Goal: Transaction & Acquisition: Obtain resource

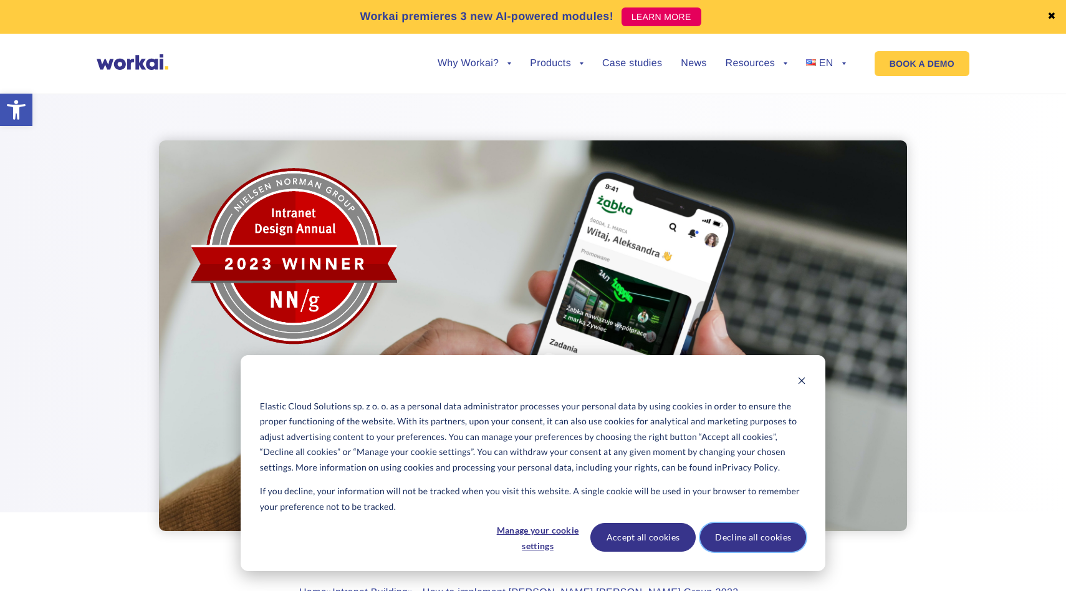
click at [737, 528] on button "Decline all cookies" at bounding box center [753, 537] width 106 height 29
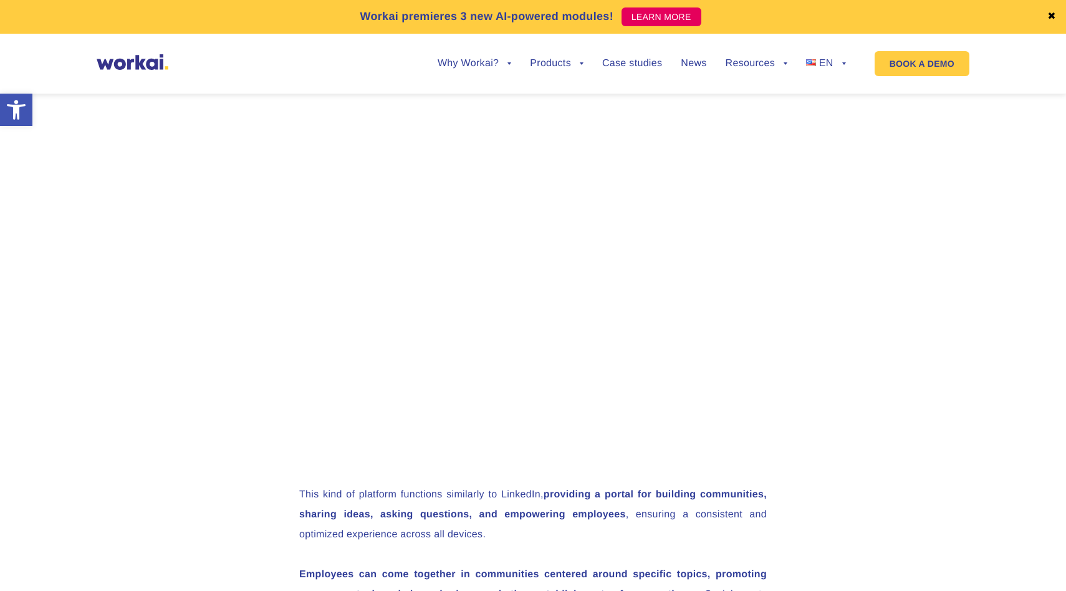
scroll to position [5558, 0]
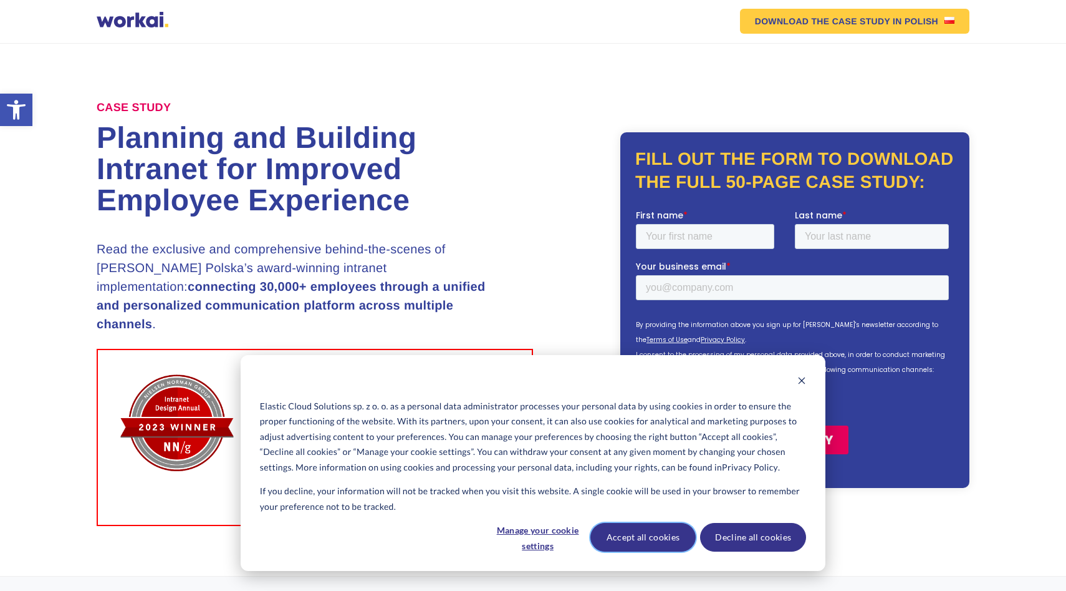
click at [652, 541] on button "Accept all cookies" at bounding box center [644, 537] width 106 height 29
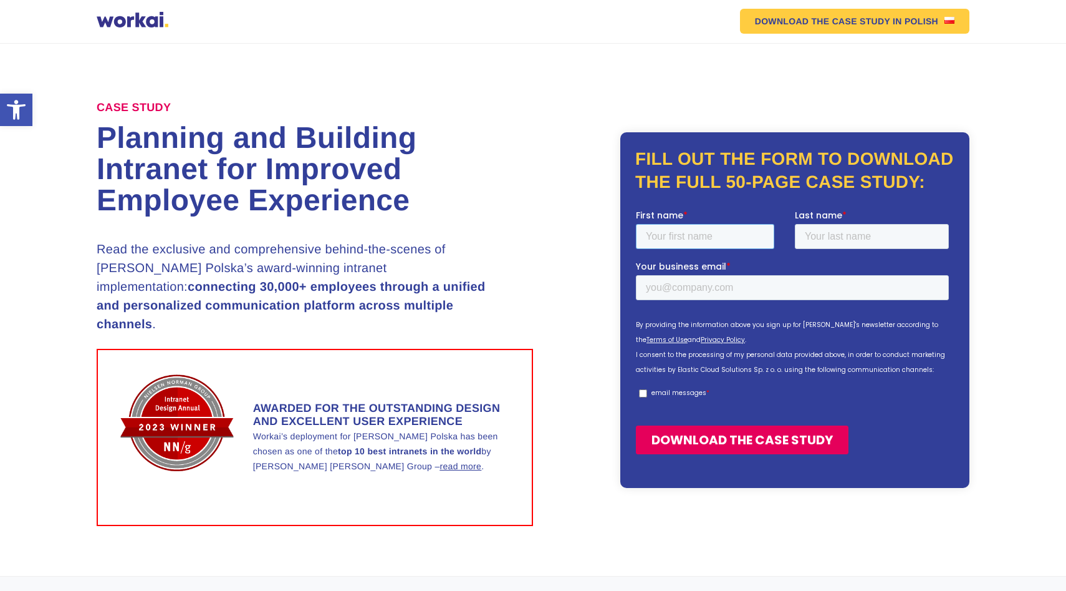
click at [663, 235] on input "First name *" at bounding box center [705, 235] width 138 height 25
type input "michele"
click at [817, 243] on input "Last name *" at bounding box center [872, 235] width 154 height 25
type input "cuccu"
click at [733, 297] on input "Your business email *" at bounding box center [792, 286] width 313 height 25
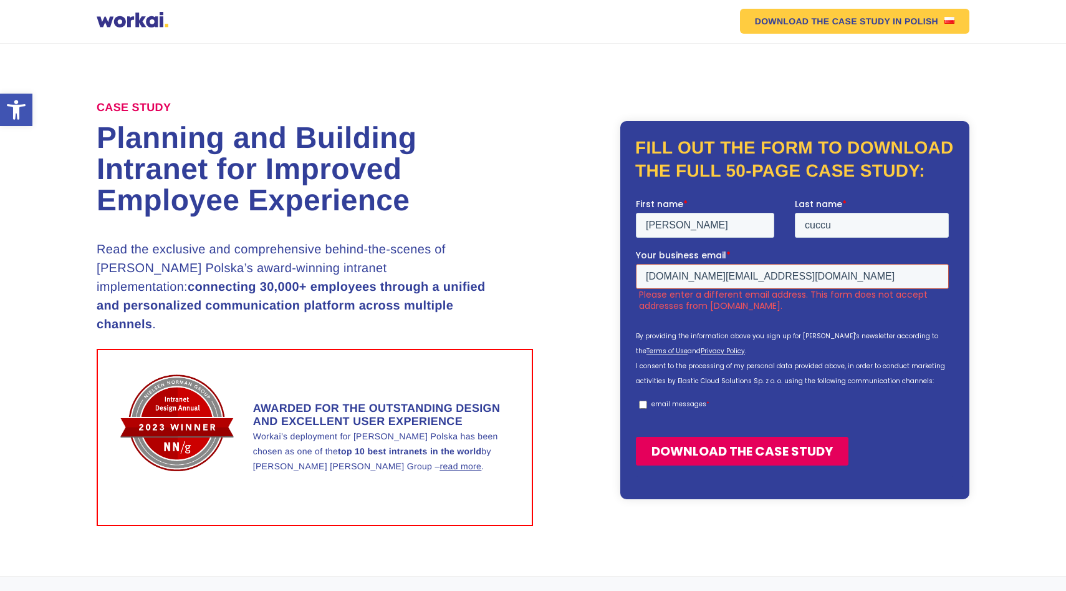
drag, startPoint x: 755, startPoint y: 271, endPoint x: 625, endPoint y: 277, distance: 129.9
click at [636, 277] on html "First name * michele Last name * cuccu Your business email * cuccu.am@gmail.com…" at bounding box center [795, 341] width 318 height 289
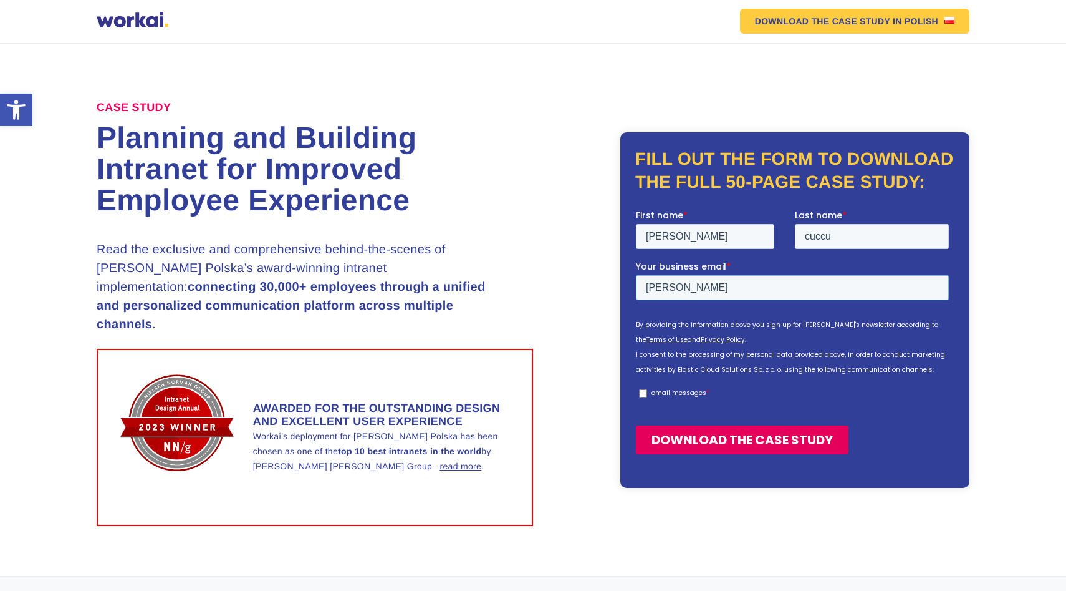
type input "michele.cuccu@assistdigital.com"
click at [650, 391] on label "email messages *" at bounding box center [794, 392] width 310 height 11
click at [647, 391] on input "email messages *" at bounding box center [643, 392] width 8 height 8
click at [667, 390] on p "email messages" at bounding box center [679, 391] width 55 height 9
click at [647, 390] on input "email messages *" at bounding box center [643, 392] width 8 height 8
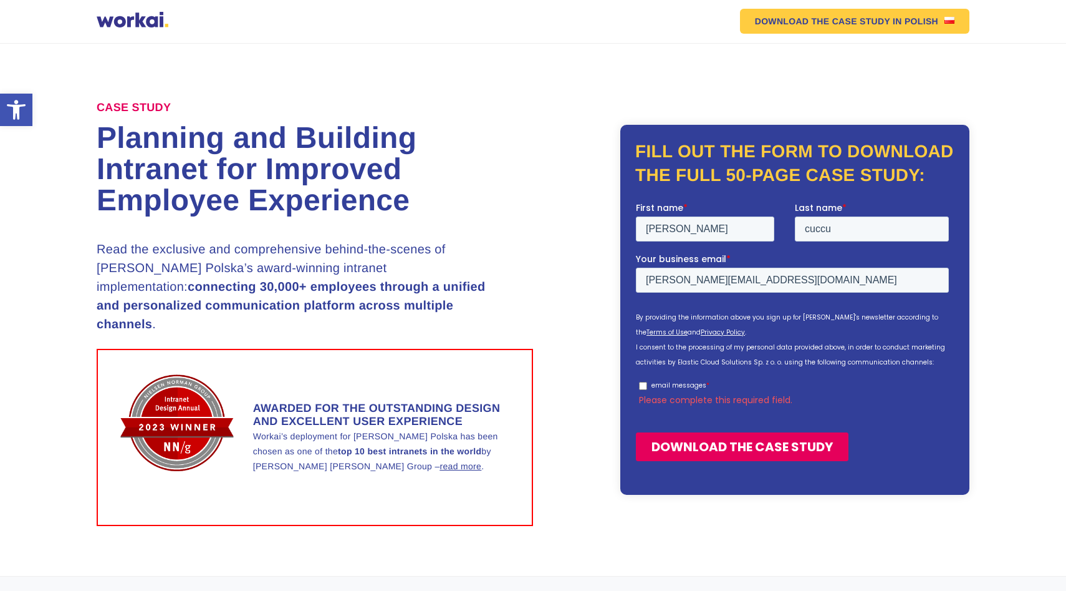
click at [666, 382] on p "email messages" at bounding box center [679, 384] width 55 height 9
click at [647, 382] on input "email messages *" at bounding box center [643, 386] width 8 height 8
checkbox input "true"
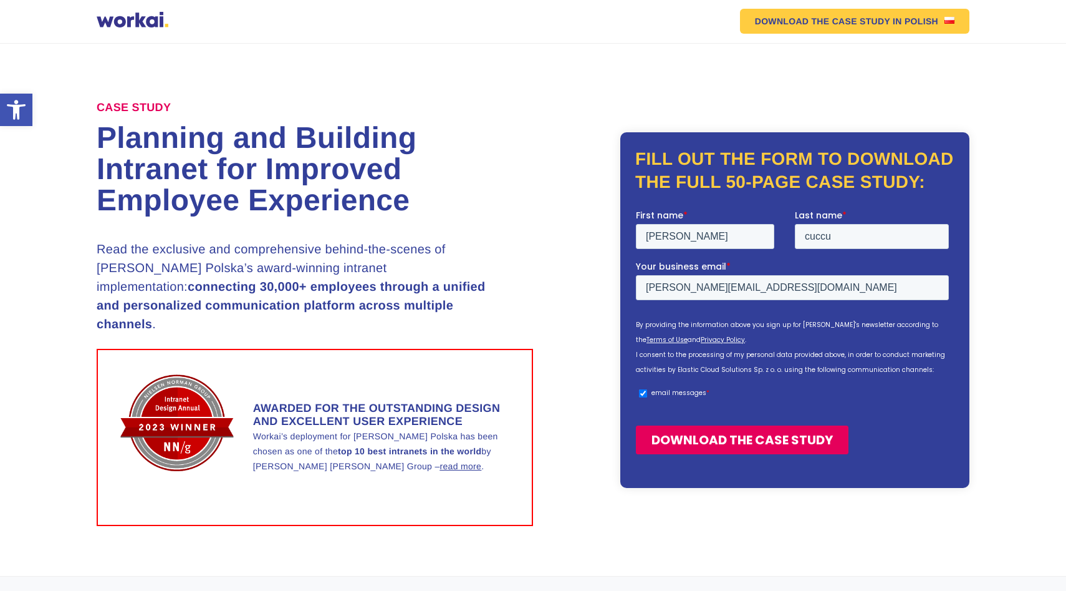
click at [713, 436] on input "DOWNLOAD THE CASE STUDY" at bounding box center [742, 439] width 213 height 29
